Goal: Information Seeking & Learning: Find specific fact

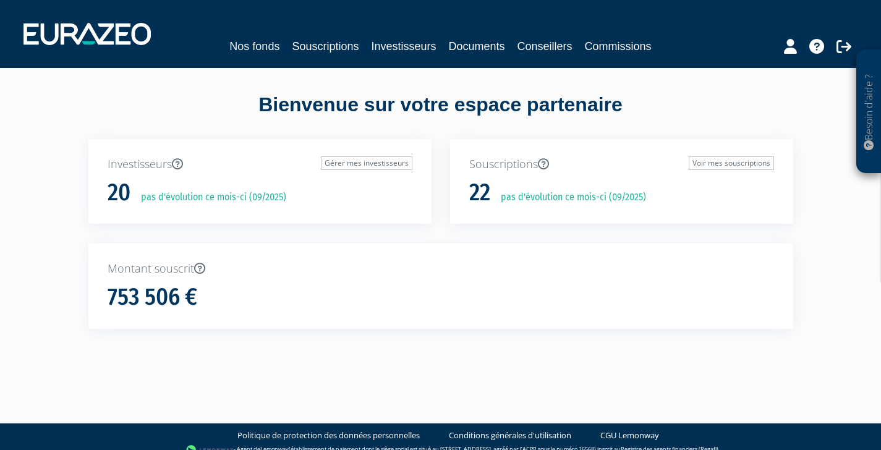
click at [168, 278] on div "Montant souscrit 753 506 €" at bounding box center [440, 286] width 705 height 85
click at [168, 269] on p "Montant souscrit" at bounding box center [441, 269] width 666 height 16
click at [159, 302] on h1 "753 506 €" at bounding box center [153, 297] width 90 height 26
click at [412, 53] on link "Investisseurs" at bounding box center [403, 46] width 65 height 17
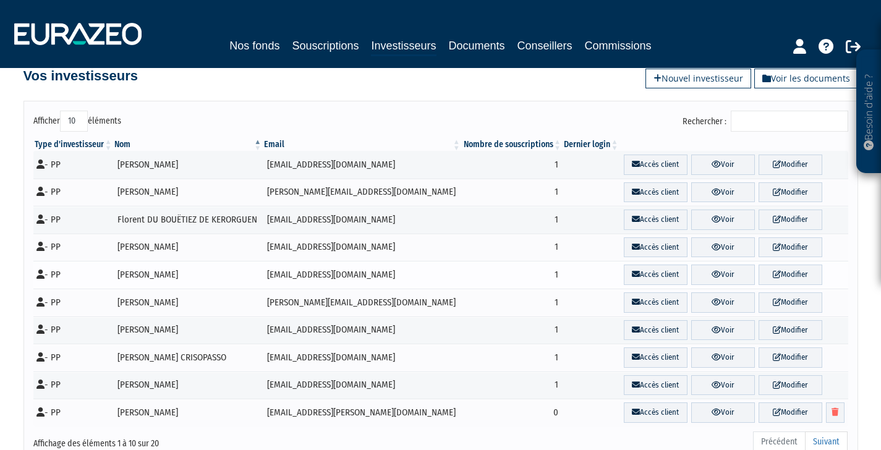
scroll to position [79, 0]
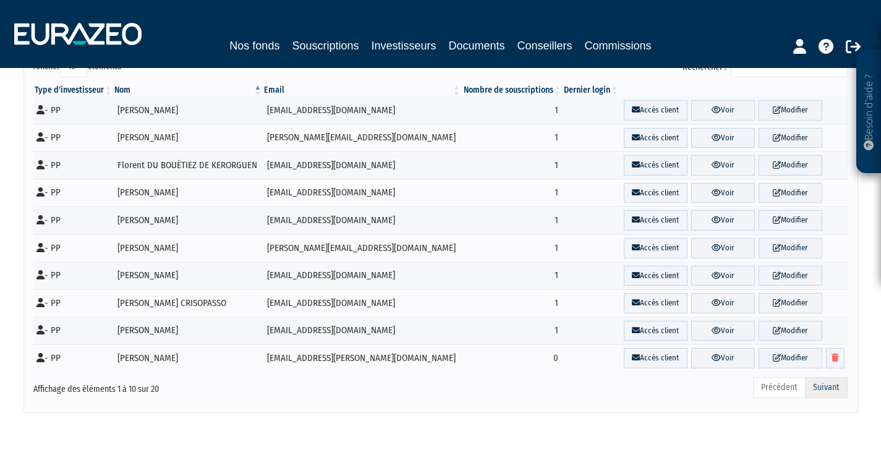
click at [835, 387] on link "Suivant" at bounding box center [826, 387] width 43 height 21
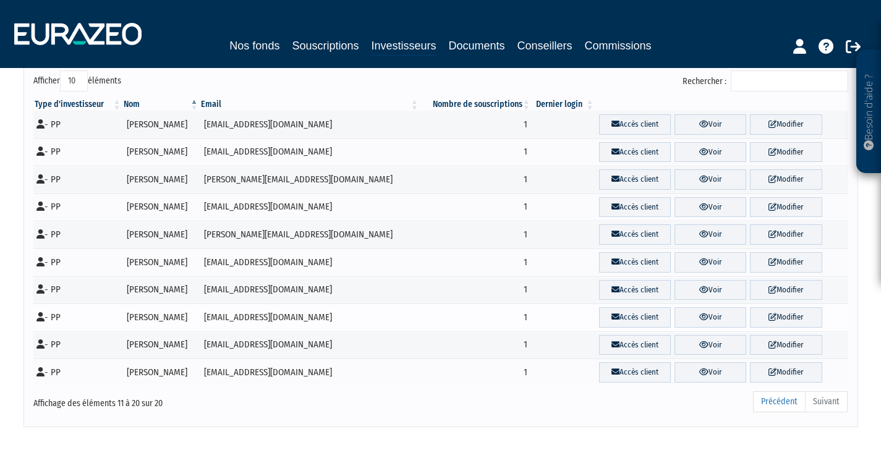
scroll to position [56, 0]
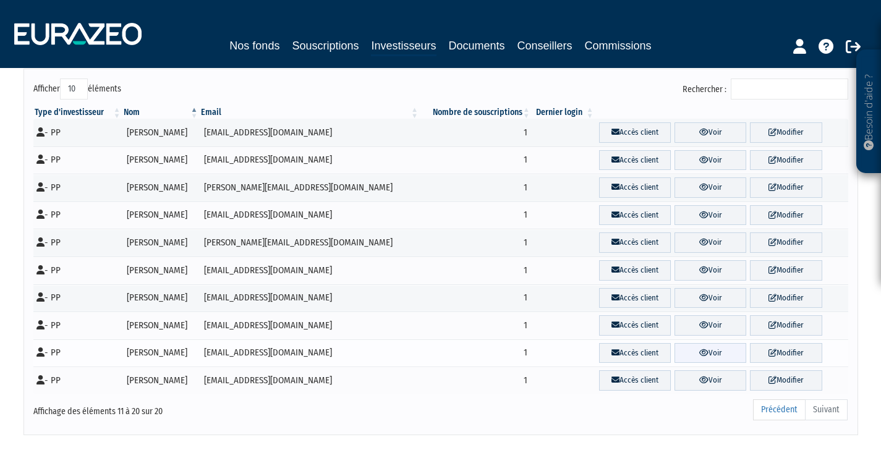
click at [722, 347] on link "Voir" at bounding box center [710, 353] width 72 height 20
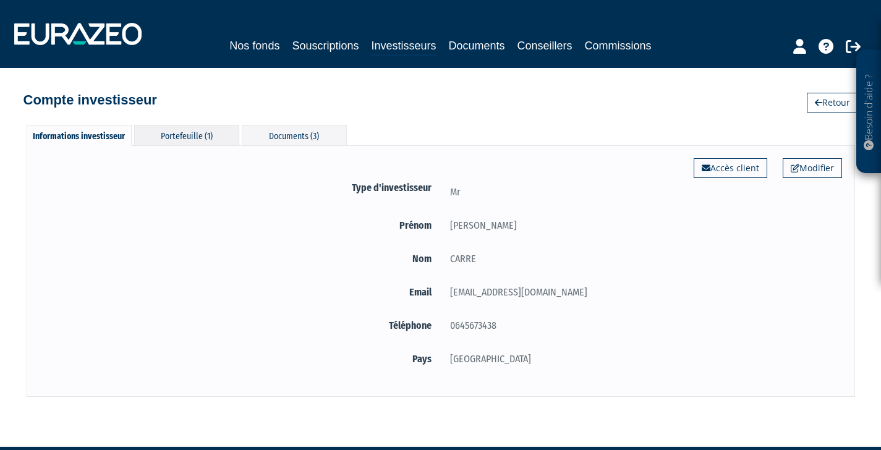
click at [177, 128] on div "Portefeuille (1)" at bounding box center [186, 135] width 105 height 20
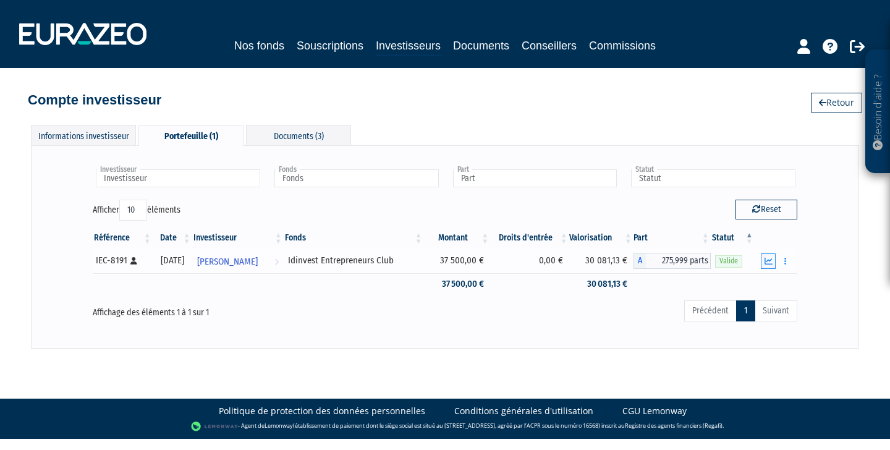
click at [768, 261] on icon "button" at bounding box center [769, 261] width 8 height 8
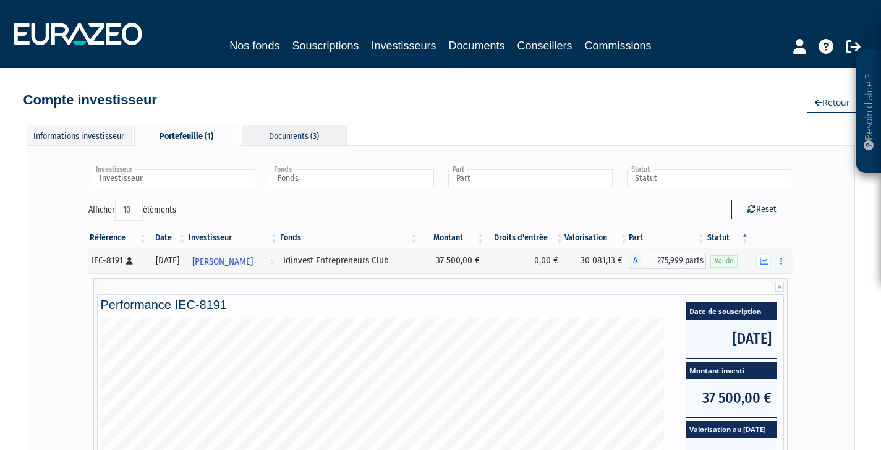
click at [289, 132] on div "Documents (3)" at bounding box center [294, 135] width 105 height 20
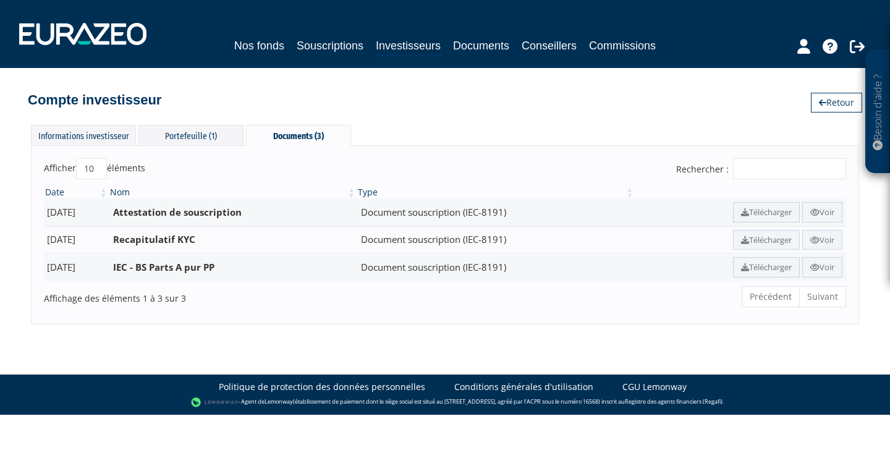
click at [271, 41] on link "Nos fonds" at bounding box center [259, 45] width 50 height 17
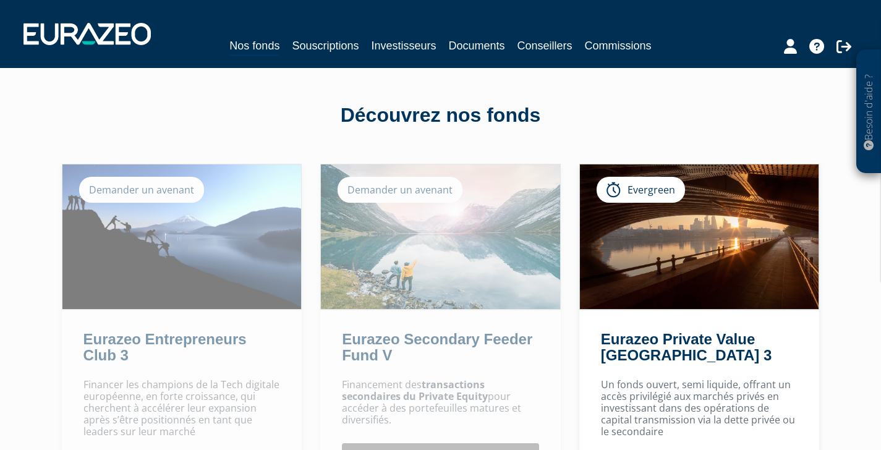
click at [471, 43] on link "Documents" at bounding box center [477, 45] width 56 height 17
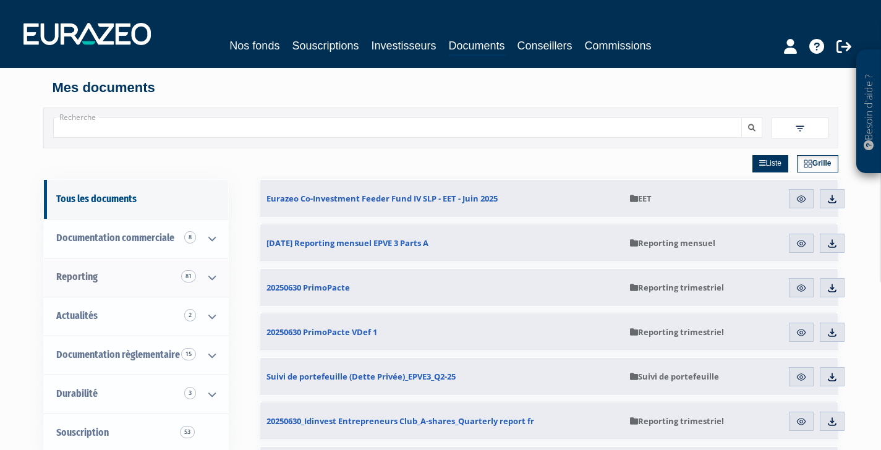
click at [209, 278] on icon at bounding box center [212, 277] width 32 height 38
click at [330, 130] on input "Recherche" at bounding box center [397, 127] width 689 height 20
type input "entrepreneurs"
click at [752, 127] on icon "submit" at bounding box center [751, 127] width 7 height 7
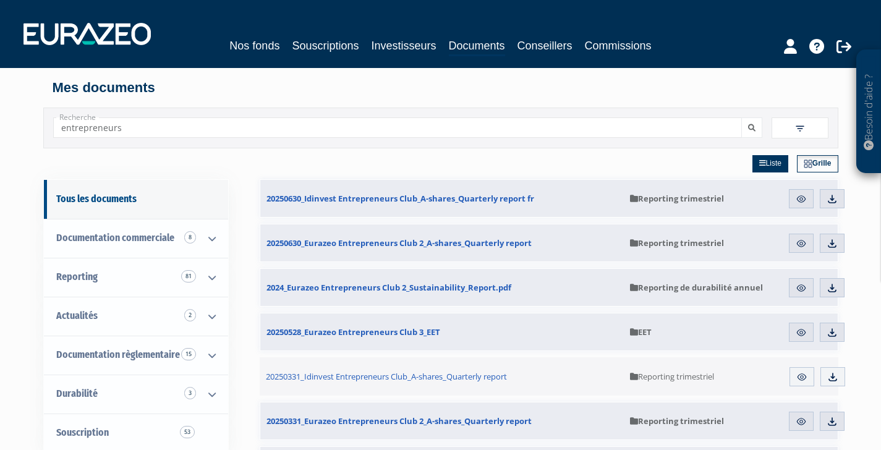
click at [807, 201] on img at bounding box center [801, 198] width 11 height 11
